Goal: Navigation & Orientation: Find specific page/section

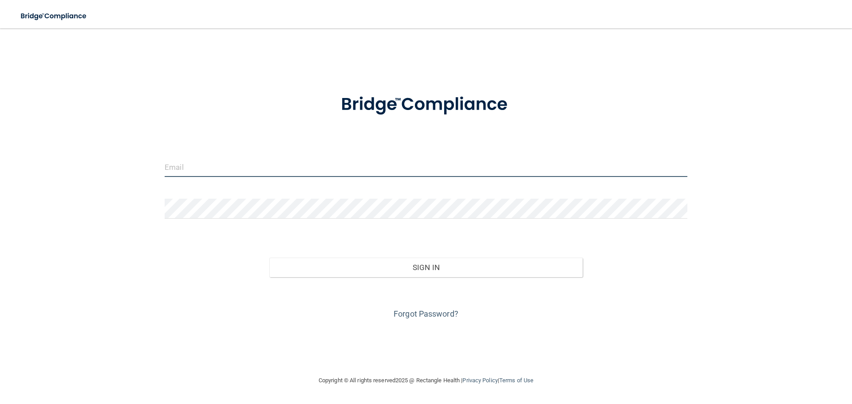
click at [200, 172] on input "email" at bounding box center [426, 167] width 523 height 20
type input "[EMAIL_ADDRESS][DOMAIN_NAME]"
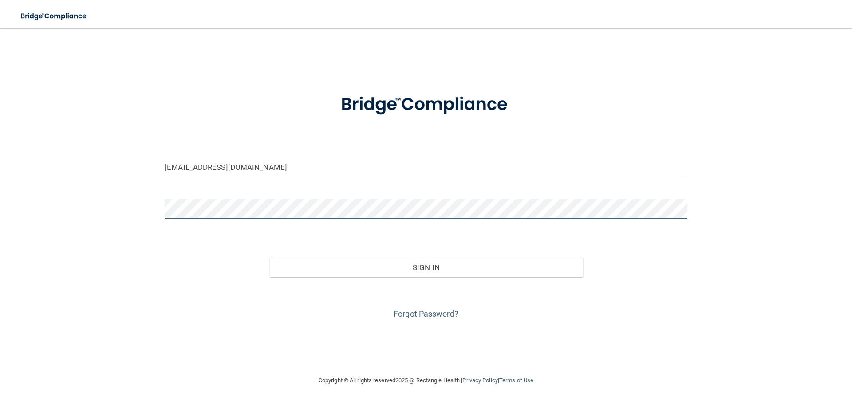
click at [269, 258] on button "Sign In" at bounding box center [426, 268] width 314 height 20
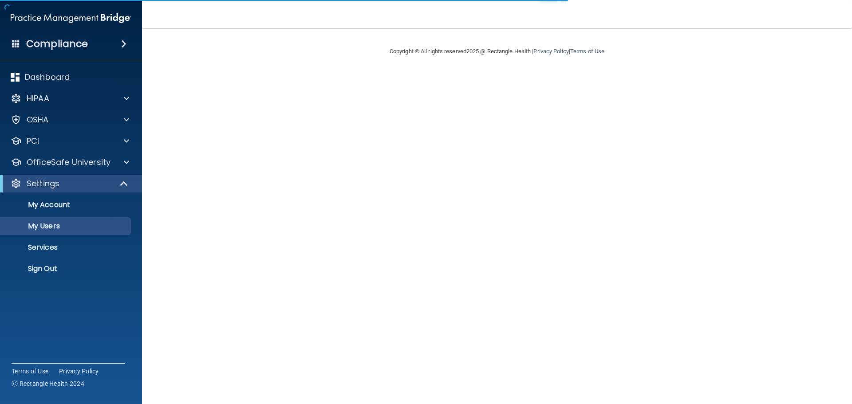
select select "20"
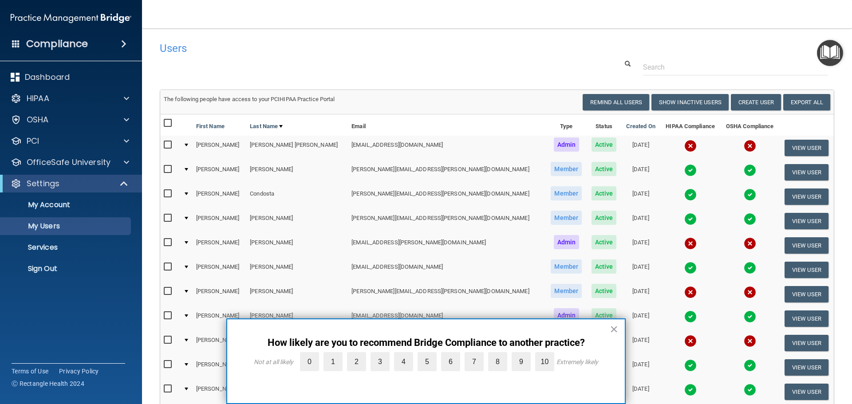
scroll to position [133, 0]
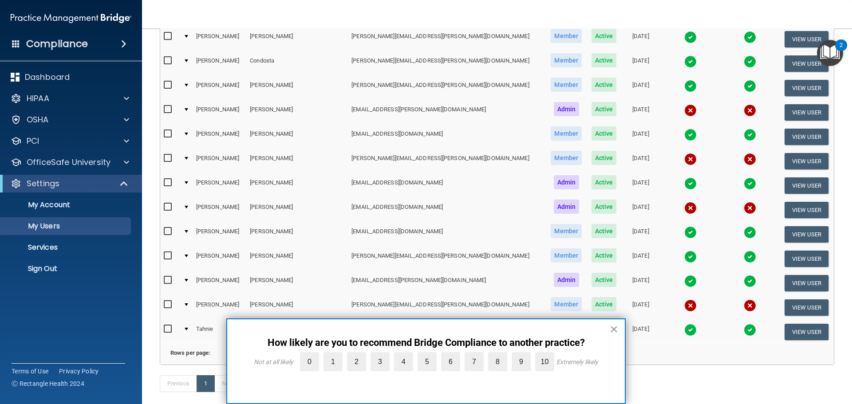
click at [614, 328] on button "×" at bounding box center [614, 329] width 8 height 14
